Goal: Find specific page/section: Find specific page/section

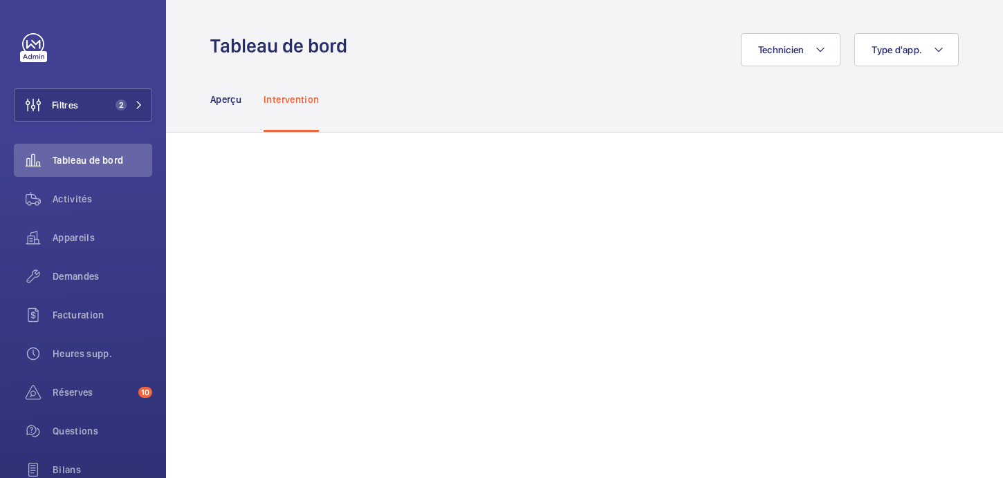
scroll to position [528, 0]
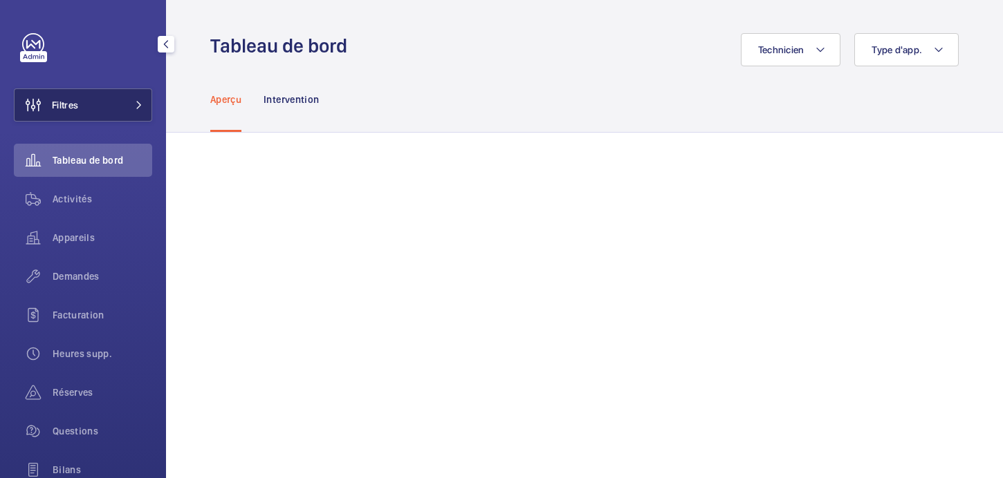
click at [74, 100] on span "Filtres" at bounding box center [65, 105] width 26 height 14
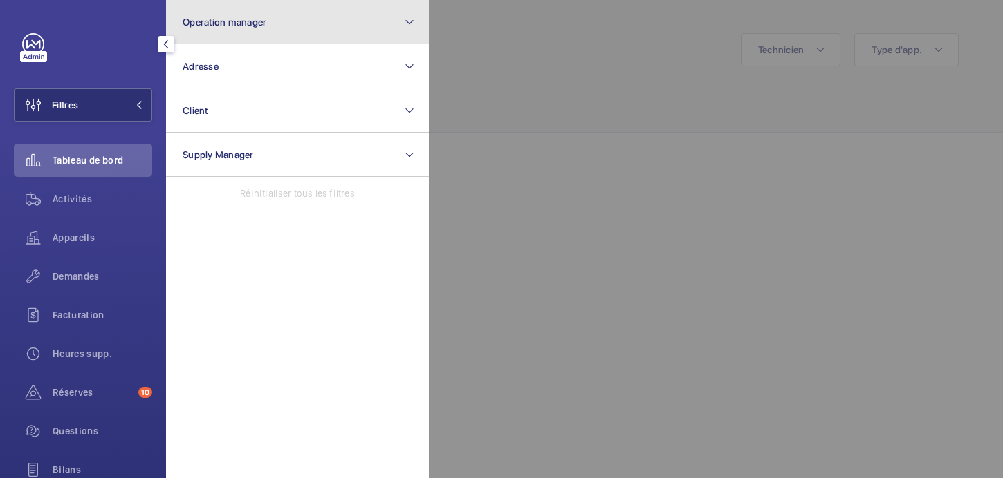
click at [243, 26] on span "Operation manager" at bounding box center [225, 22] width 84 height 11
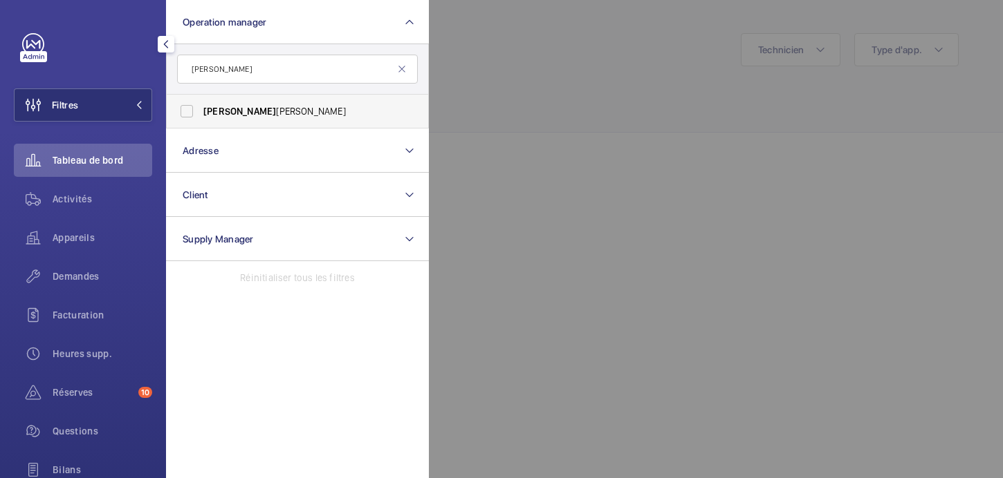
type input "[PERSON_NAME]"
click at [260, 121] on label "[PERSON_NAME]" at bounding box center [287, 111] width 241 height 33
click at [201, 121] on input "[PERSON_NAME]" at bounding box center [187, 111] width 28 height 28
checkbox input "true"
click at [75, 235] on span "Appareils" at bounding box center [103, 238] width 100 height 14
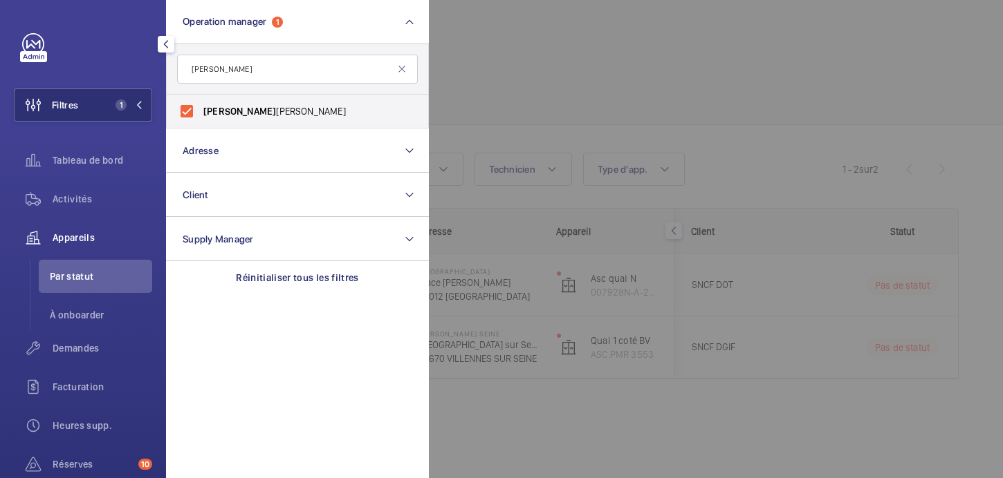
click at [555, 85] on div at bounding box center [930, 239] width 1003 height 478
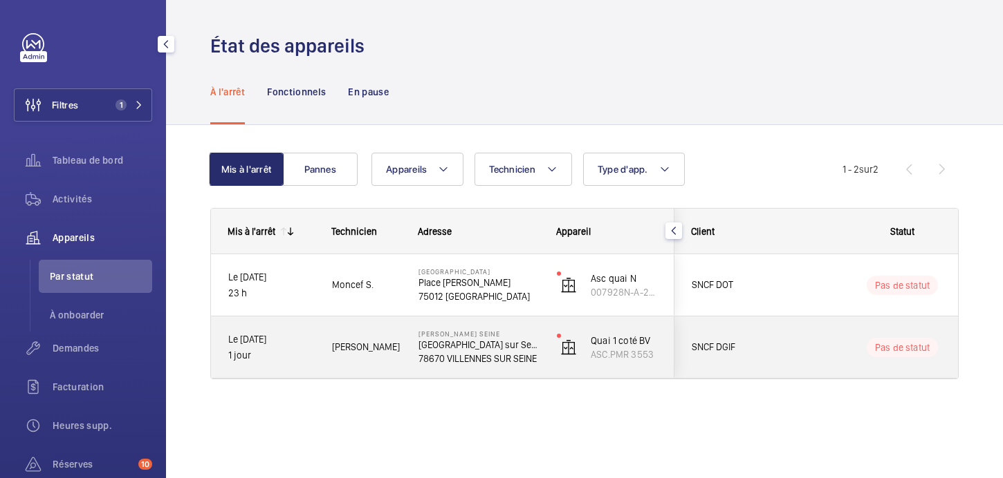
click at [788, 356] on div "SNCF DGIF" at bounding box center [736, 348] width 123 height 44
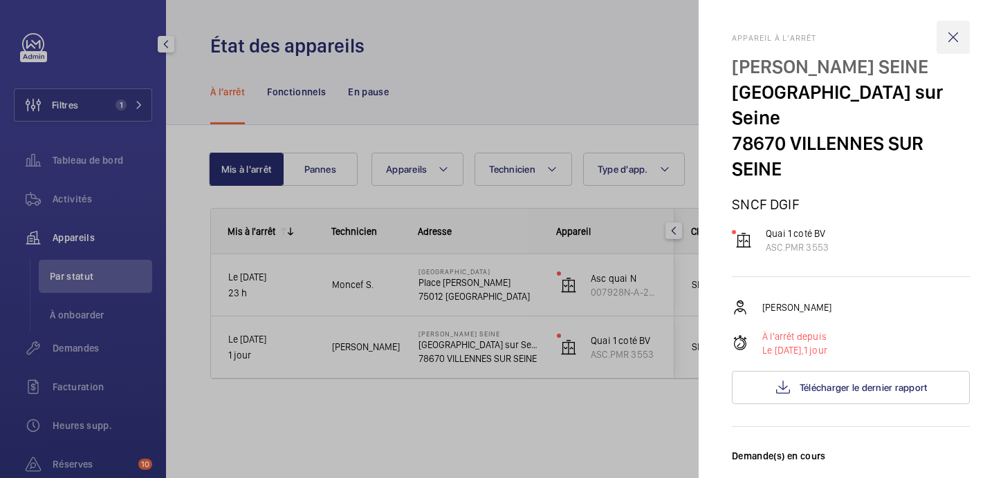
click at [954, 42] on wm-front-icon-button at bounding box center [952, 37] width 33 height 33
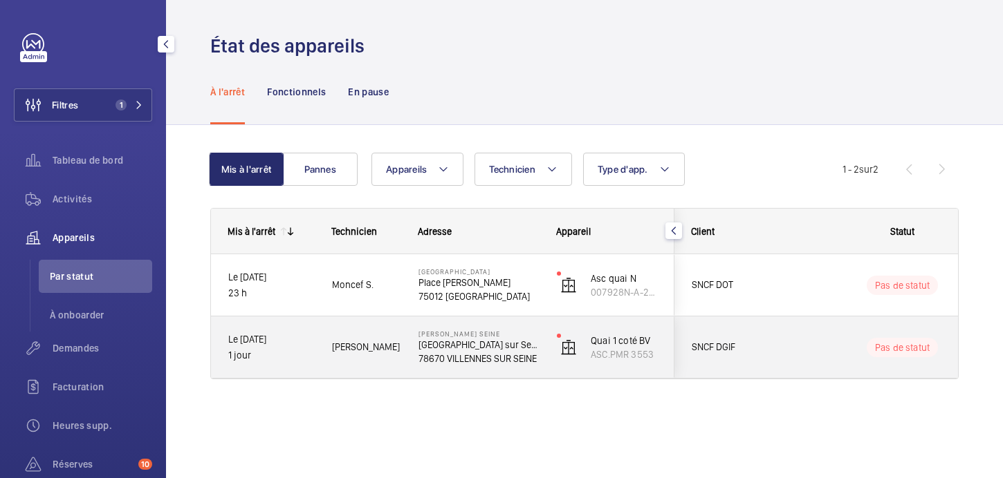
click at [780, 342] on span "SNCF DGIF" at bounding box center [744, 348] width 106 height 16
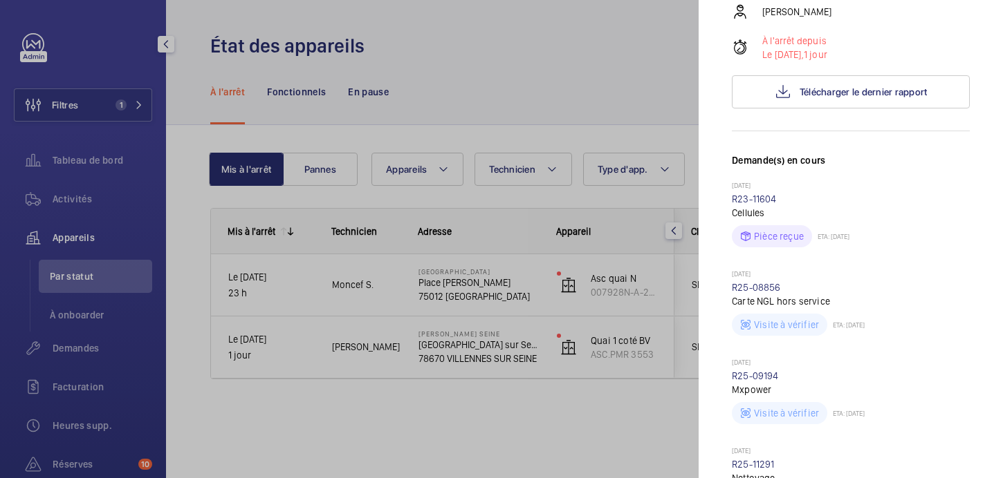
scroll to position [291, 0]
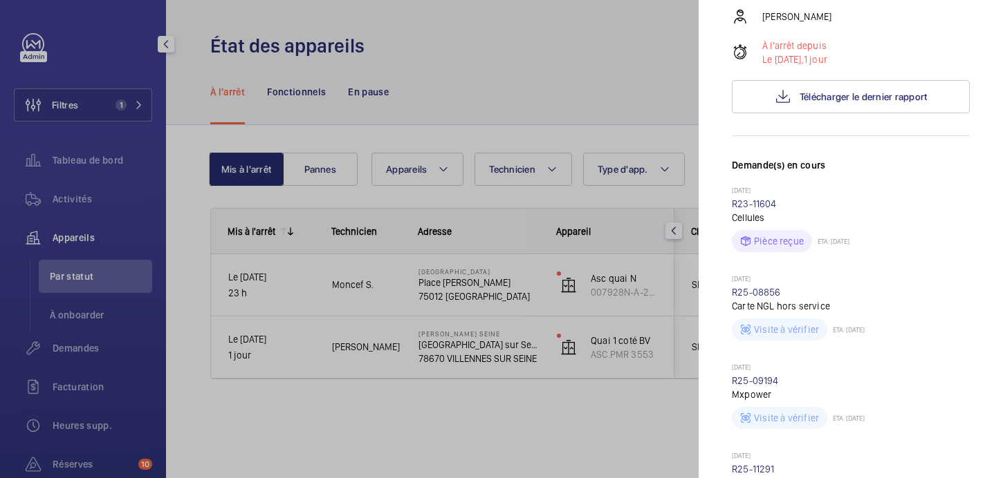
click at [630, 410] on div at bounding box center [501, 239] width 1003 height 478
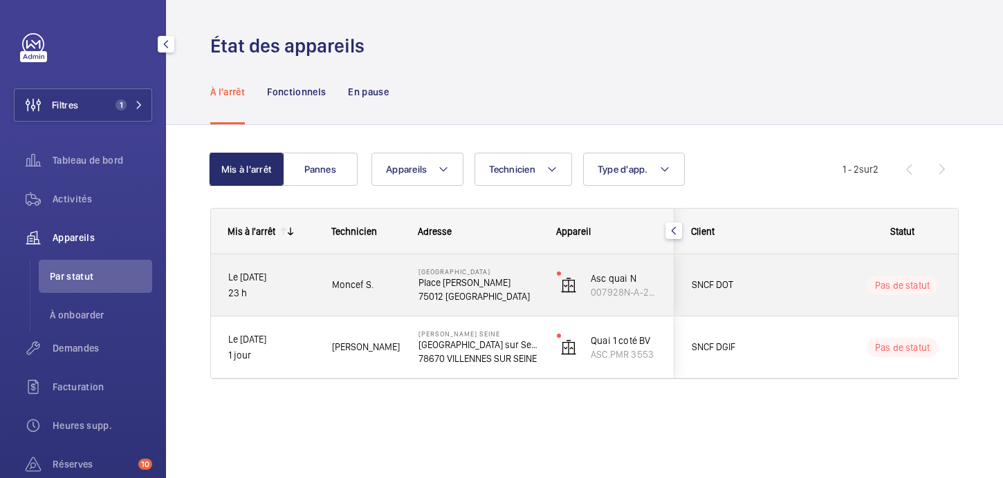
click at [738, 281] on span "SNCF DOT" at bounding box center [744, 285] width 106 height 16
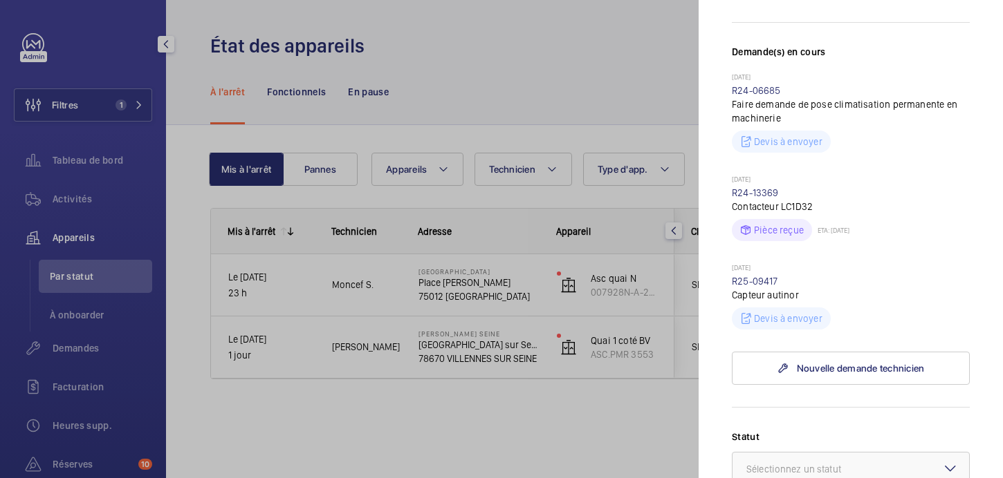
scroll to position [351, 0]
